Goal: Task Accomplishment & Management: Manage account settings

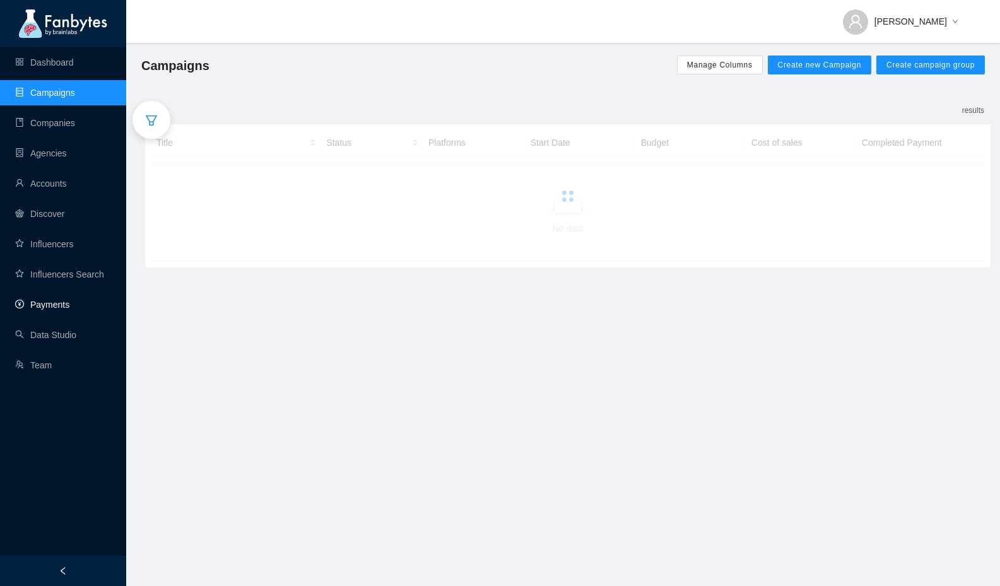
click at [32, 308] on link "Payments" at bounding box center [42, 305] width 54 height 10
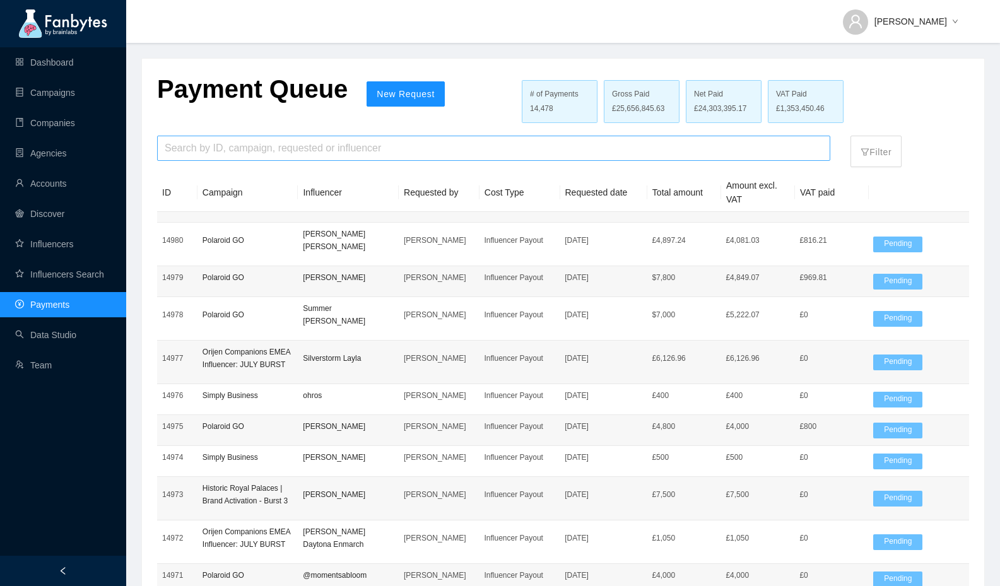
click at [221, 150] on input "search" at bounding box center [494, 148] width 658 height 24
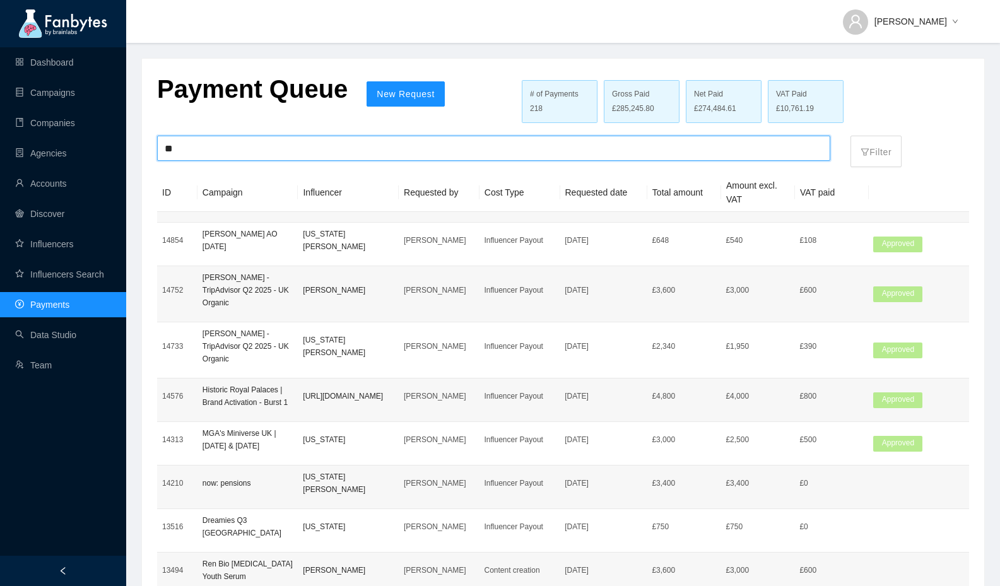
type input "*"
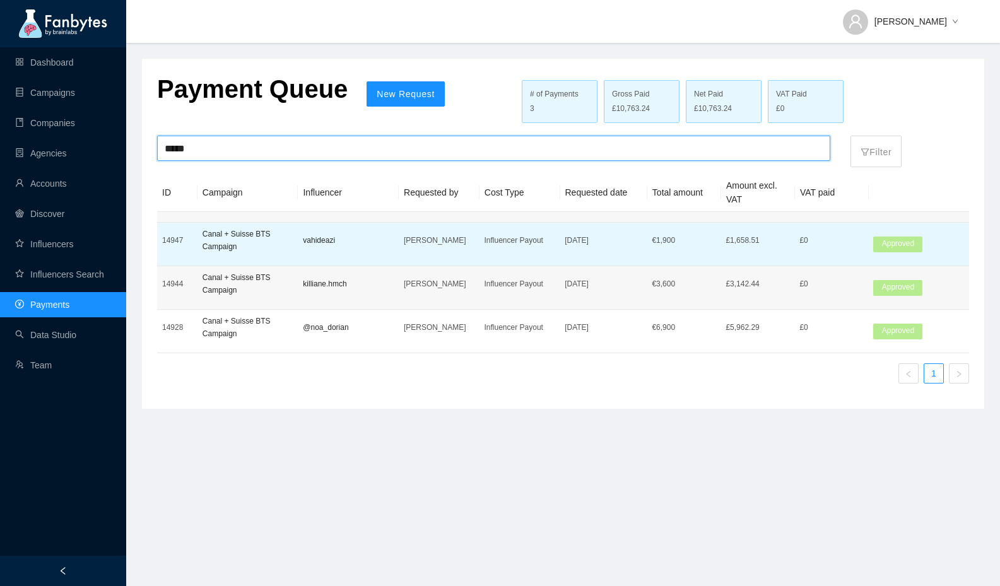
type input "*****"
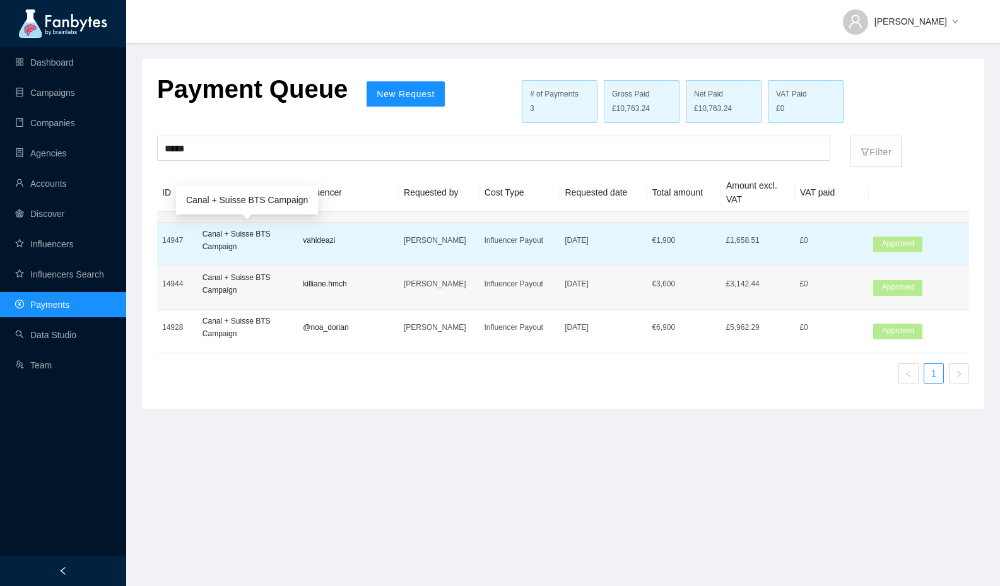
click at [279, 231] on p "Canal + Suisse BTS Campaign" at bounding box center [247, 240] width 91 height 25
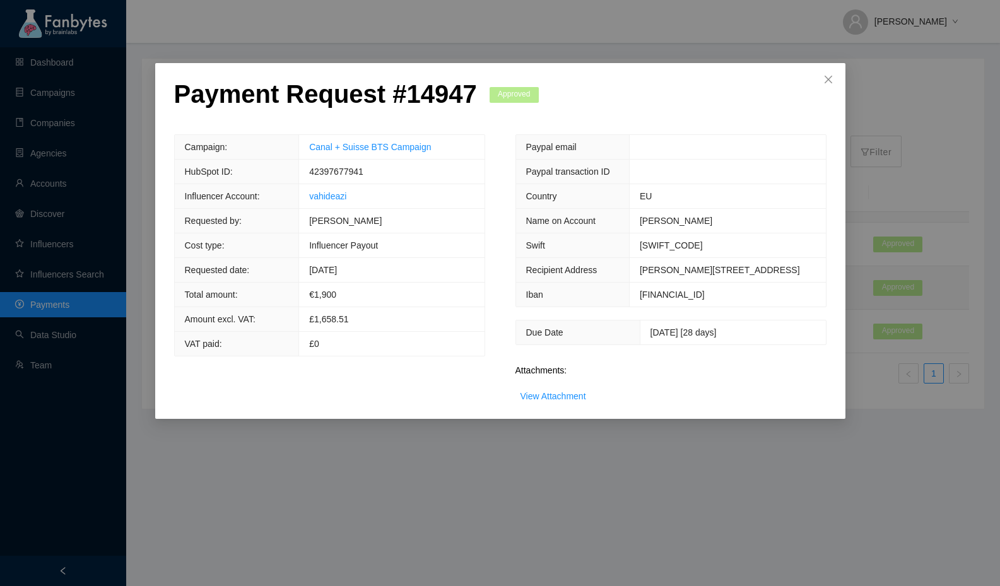
click at [336, 140] on td "Canal + Suisse BTS Campaign" at bounding box center [391, 147] width 185 height 25
click at [336, 144] on link "Canal + Suisse BTS Campaign" at bounding box center [370, 147] width 122 height 10
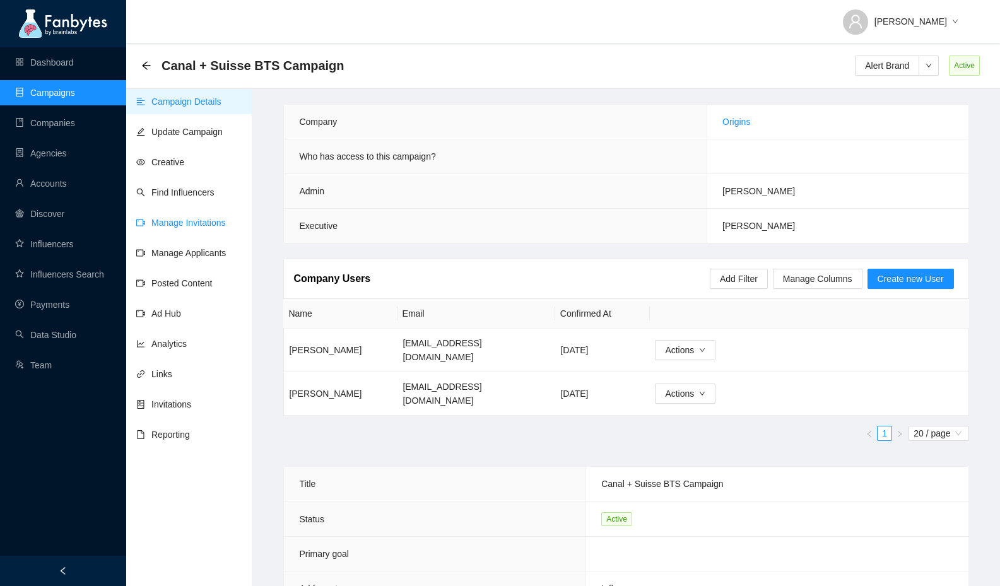
click at [190, 219] on link "Manage Invitations" at bounding box center [181, 223] width 90 height 10
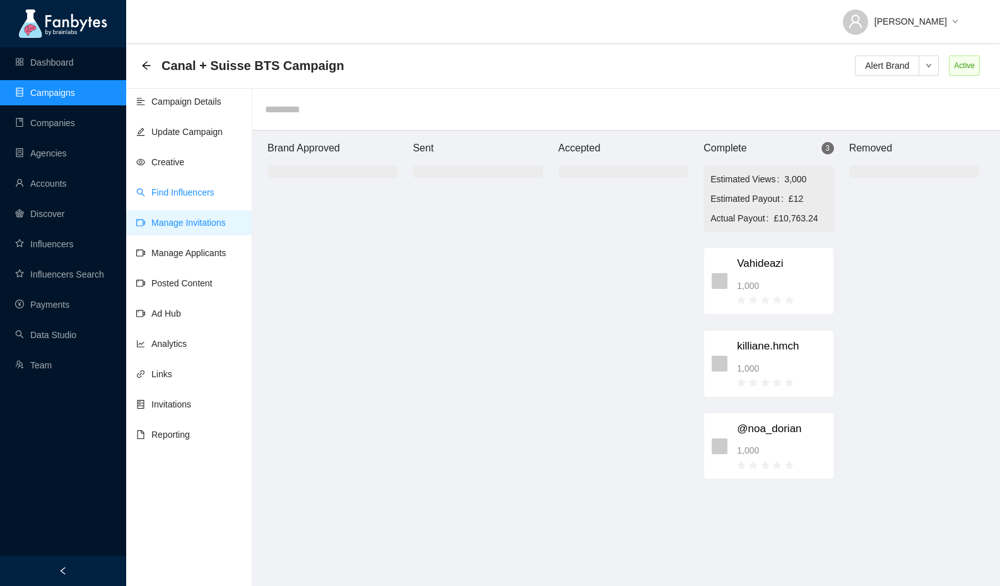
click at [184, 189] on link "Find Influencers" at bounding box center [175, 192] width 78 height 10
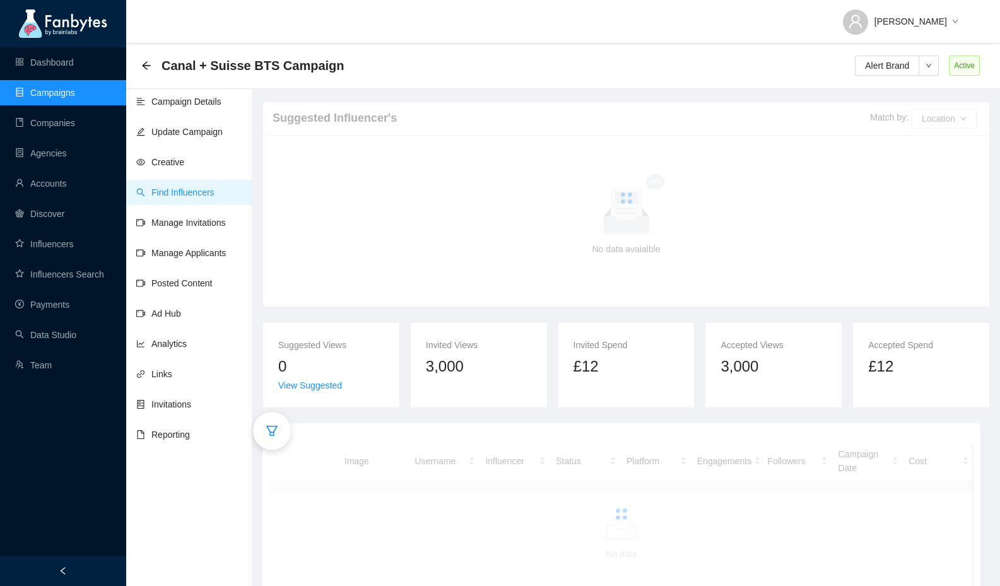
scroll to position [9, 0]
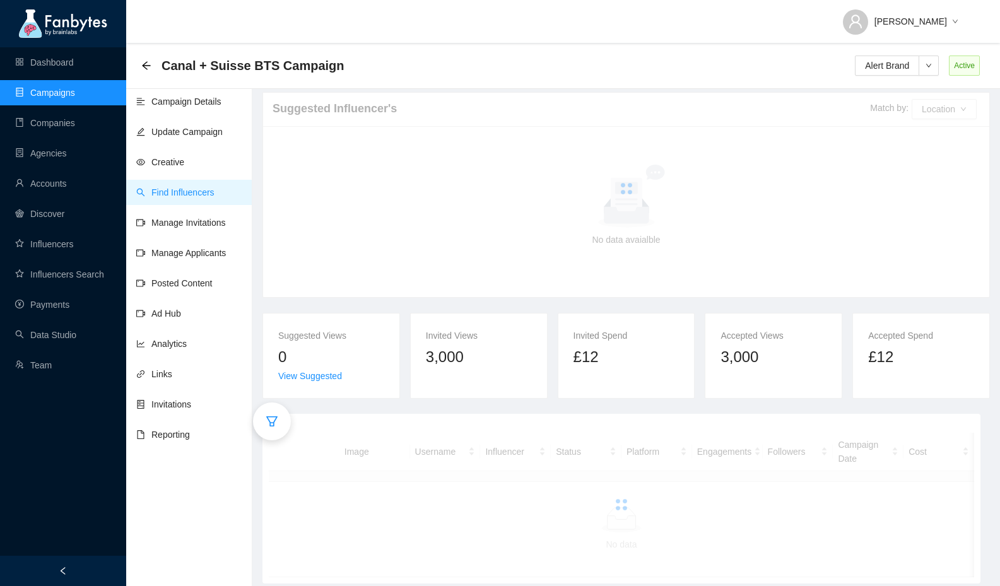
click at [264, 413] on div at bounding box center [272, 421] width 38 height 38
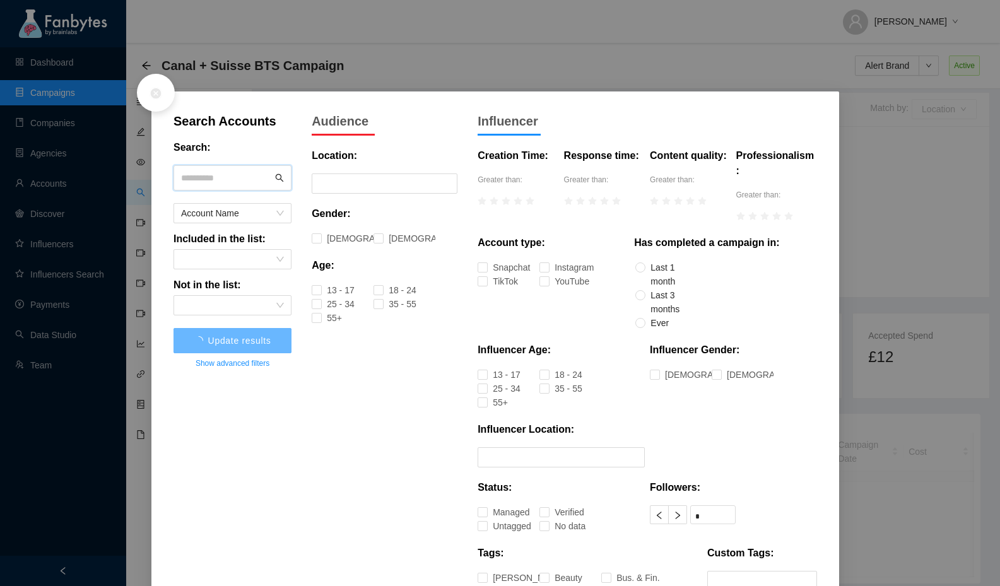
click at [211, 169] on input "text" at bounding box center [226, 177] width 91 height 19
type input "***"
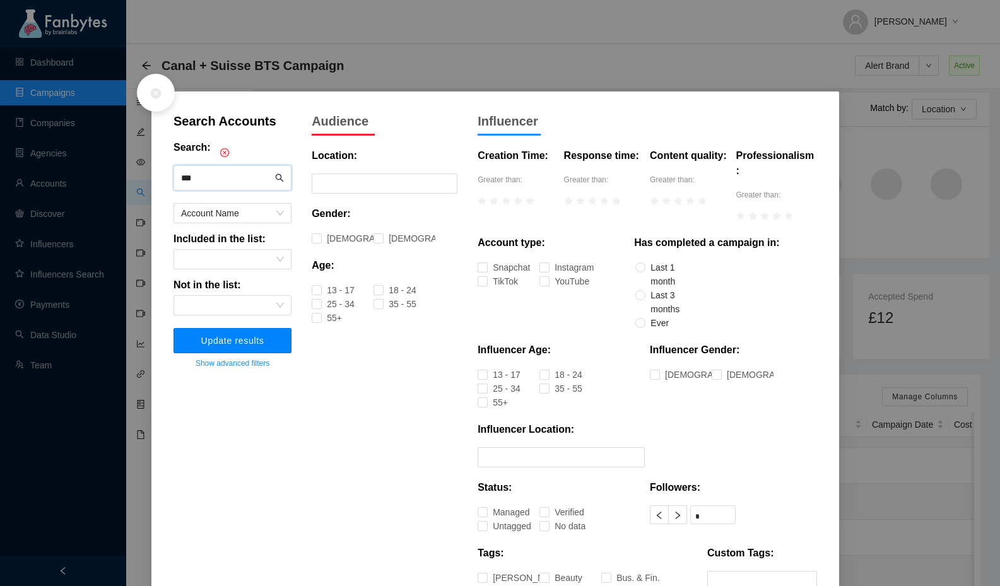
click at [259, 339] on span "Update results" at bounding box center [232, 341] width 63 height 10
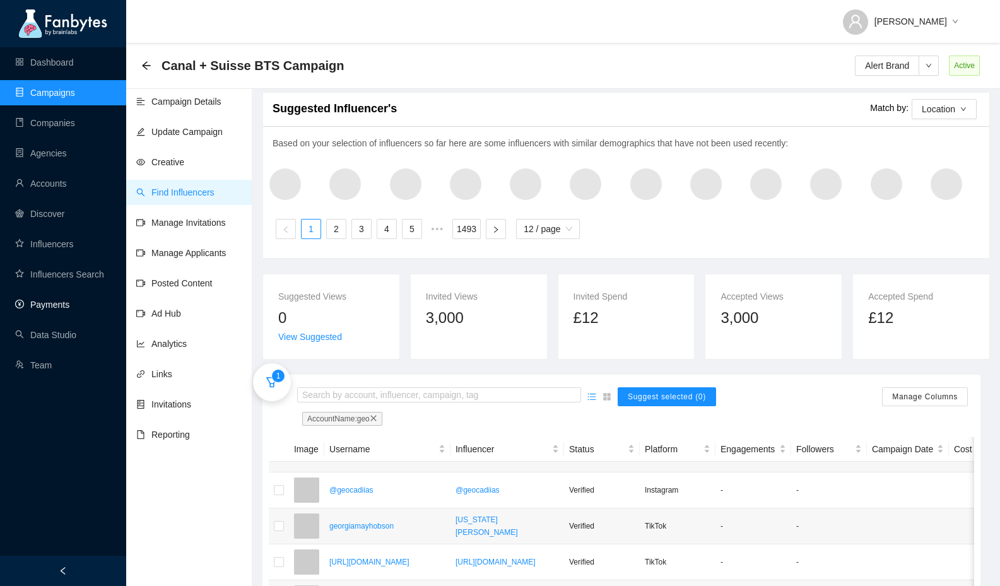
click at [69, 303] on link "Payments" at bounding box center [42, 305] width 54 height 10
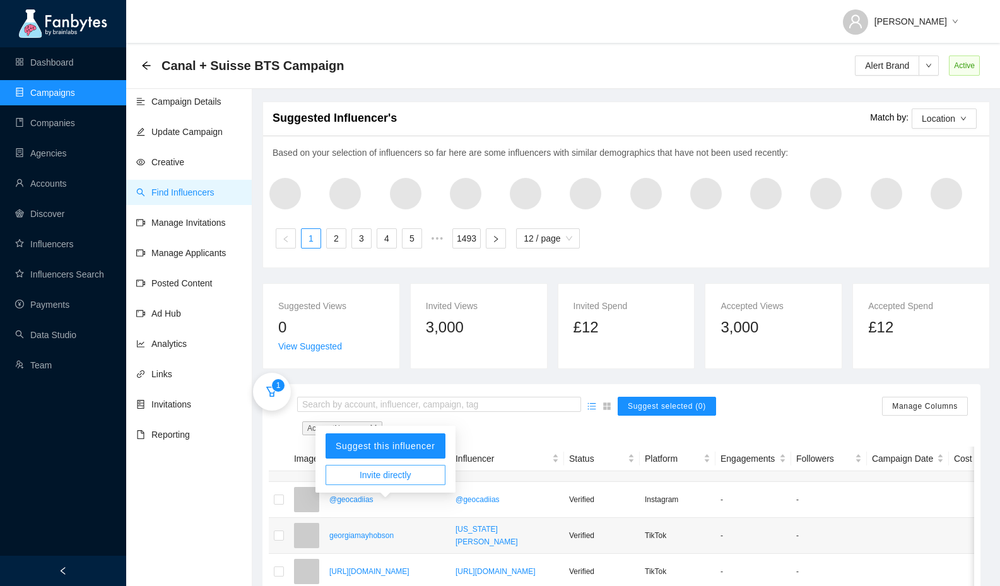
click at [367, 470] on span "Invite directly" at bounding box center [386, 475] width 52 height 14
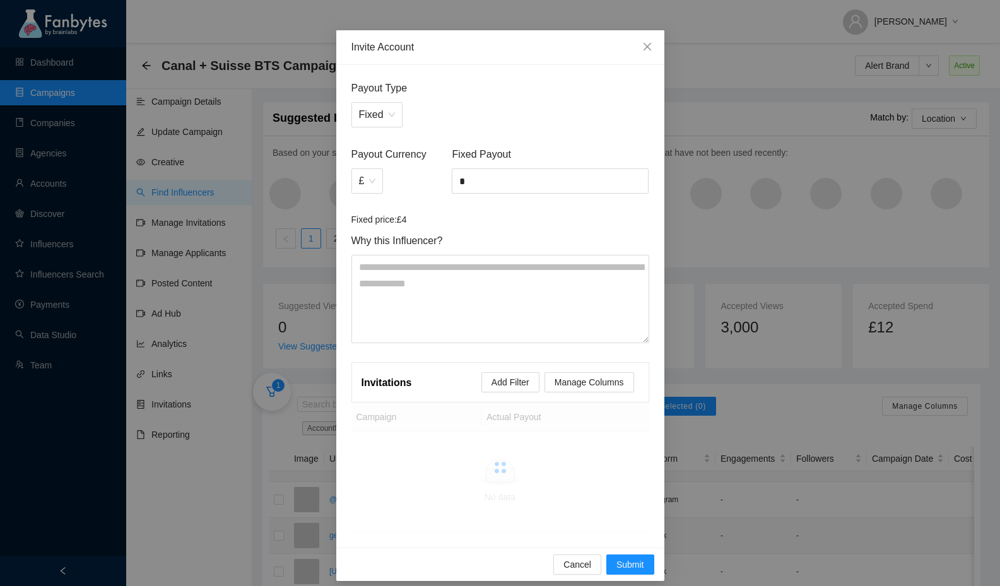
scroll to position [37, 0]
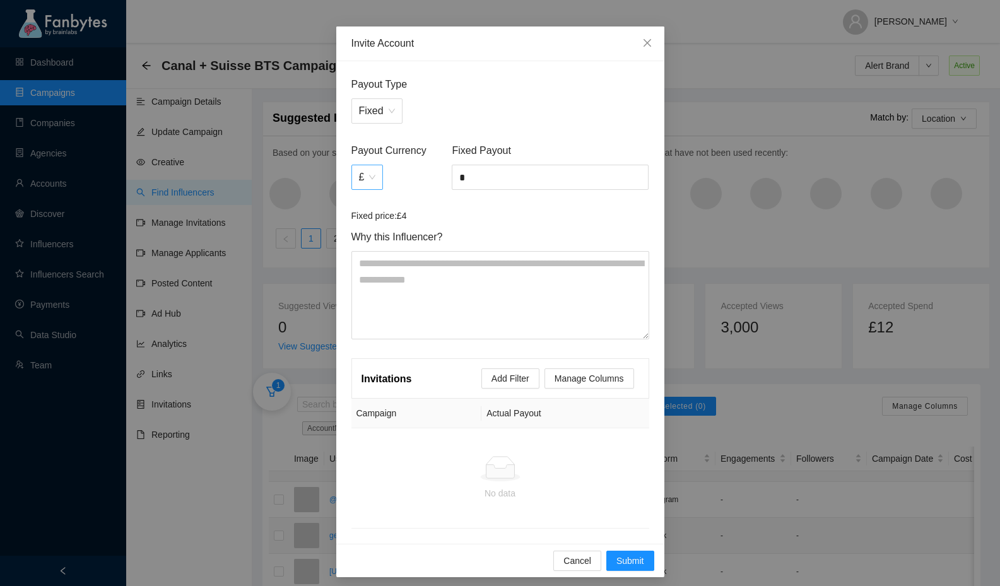
click at [360, 176] on span "£" at bounding box center [367, 177] width 17 height 24
click at [366, 221] on div "€" at bounding box center [366, 225] width 17 height 14
click at [500, 170] on input "*" at bounding box center [550, 177] width 196 height 24
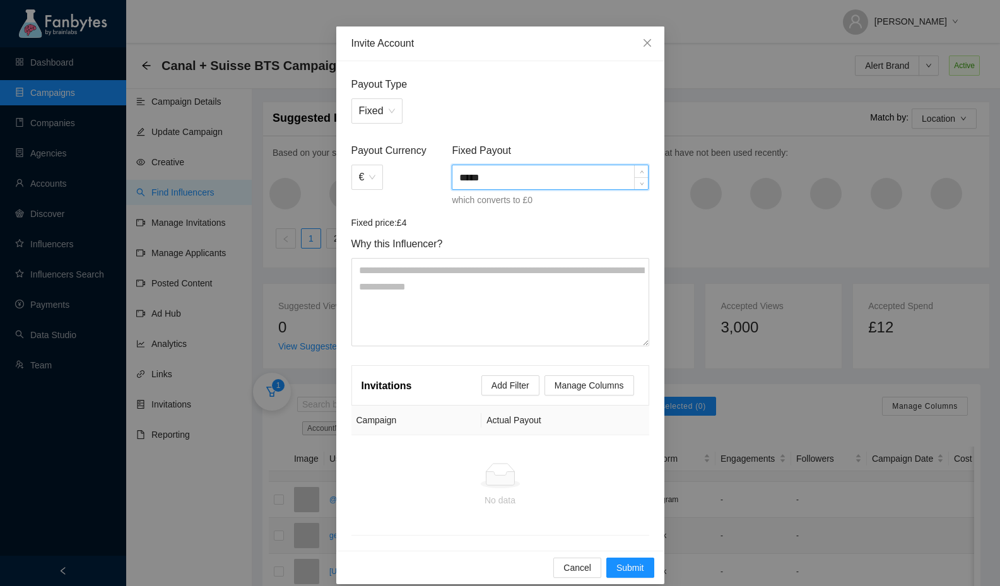
type input "*****"
click at [499, 213] on div "Fixed Payout ***** which converts to £0" at bounding box center [550, 179] width 202 height 73
click at [640, 568] on span "Submit" at bounding box center [630, 568] width 28 height 14
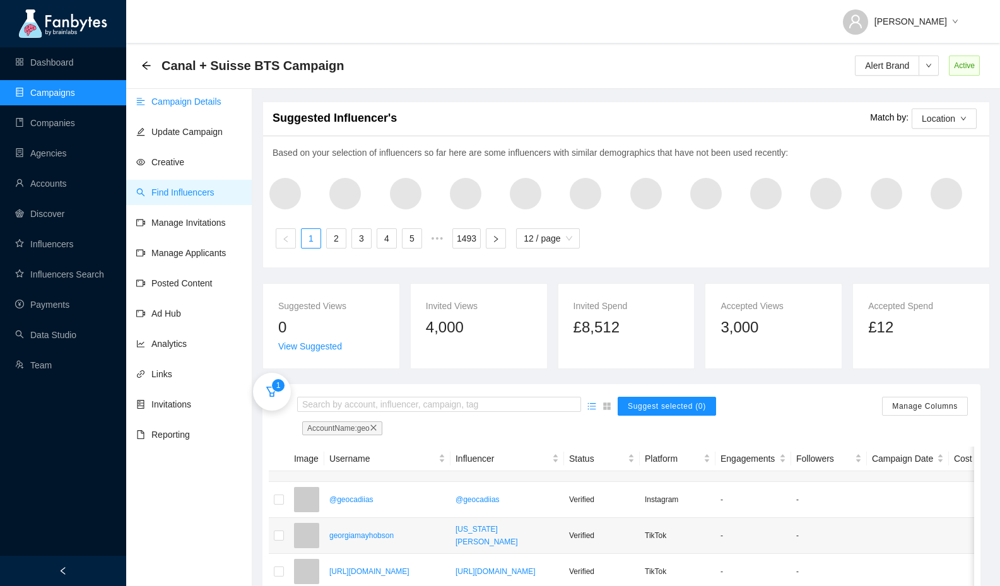
click at [161, 103] on link "Campaign Details" at bounding box center [178, 102] width 85 height 10
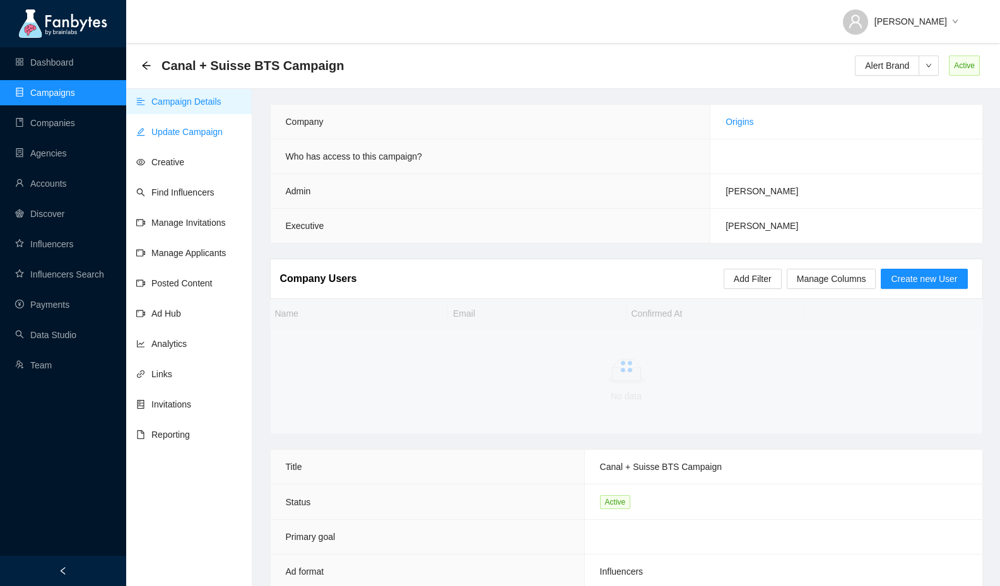
click at [175, 132] on link "Update Campaign" at bounding box center [179, 132] width 86 height 10
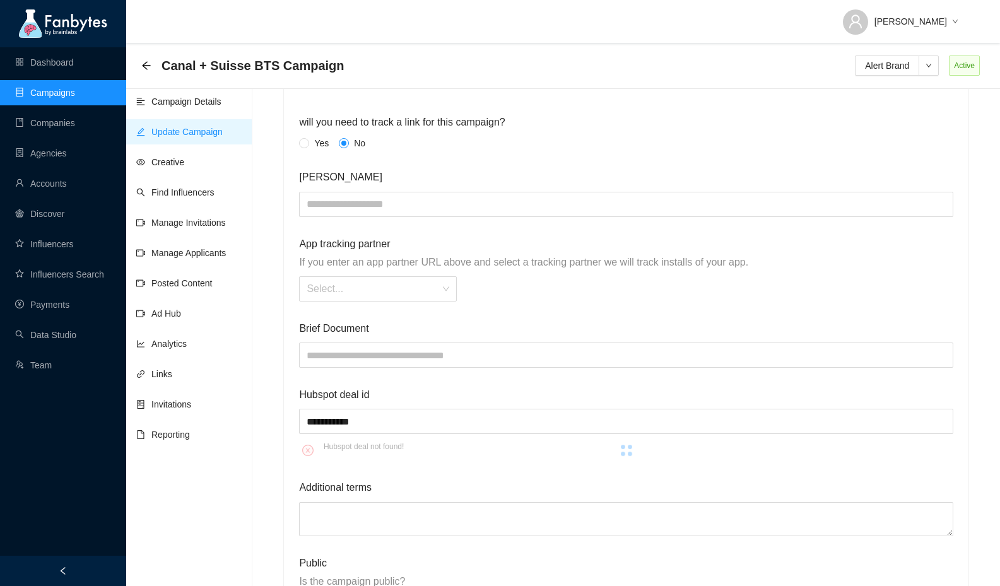
scroll to position [1636, 0]
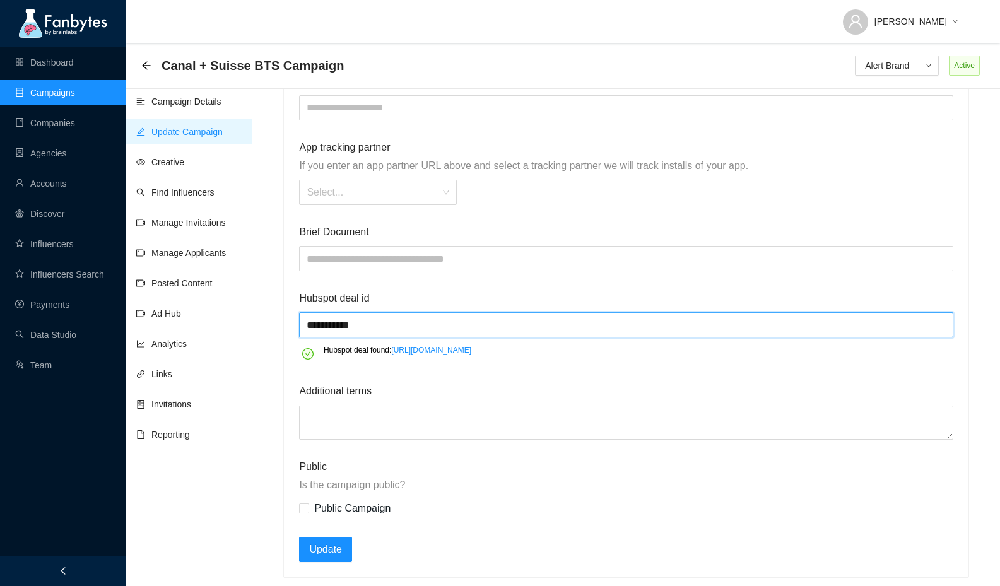
click at [348, 318] on input "**********" at bounding box center [625, 324] width 653 height 25
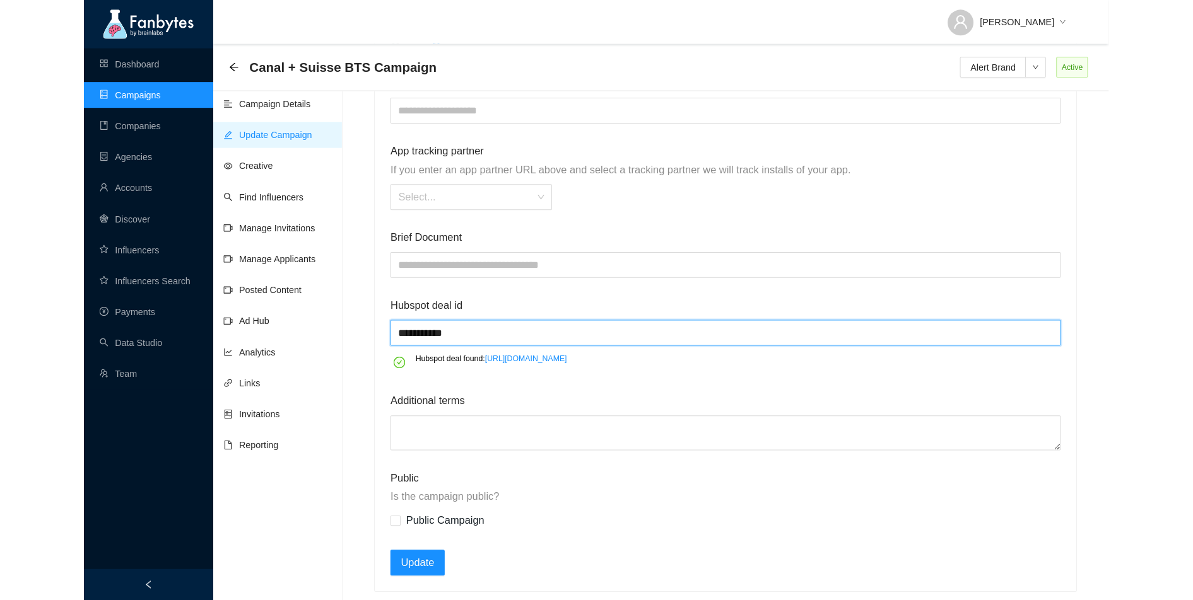
scroll to position [1621, 0]
